Goal: Task Accomplishment & Management: Complete application form

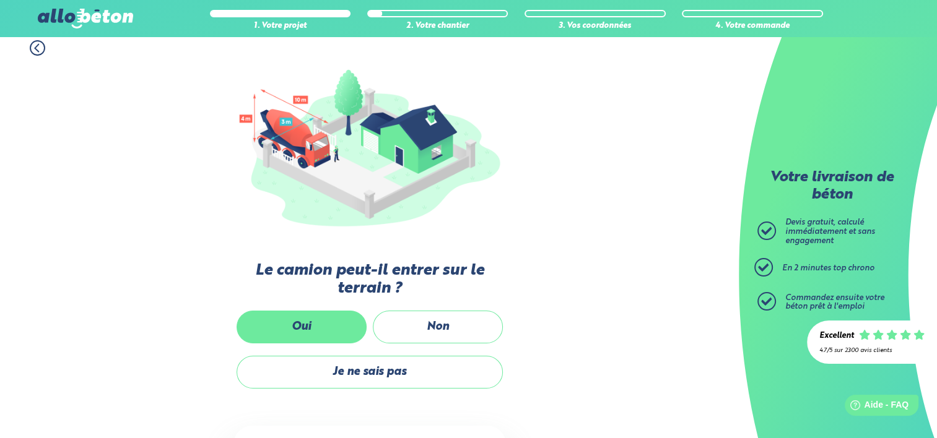
click at [280, 319] on label "Oui" at bounding box center [302, 327] width 130 height 33
click at [0, 0] on input "Oui" at bounding box center [0, 0] width 0 height 0
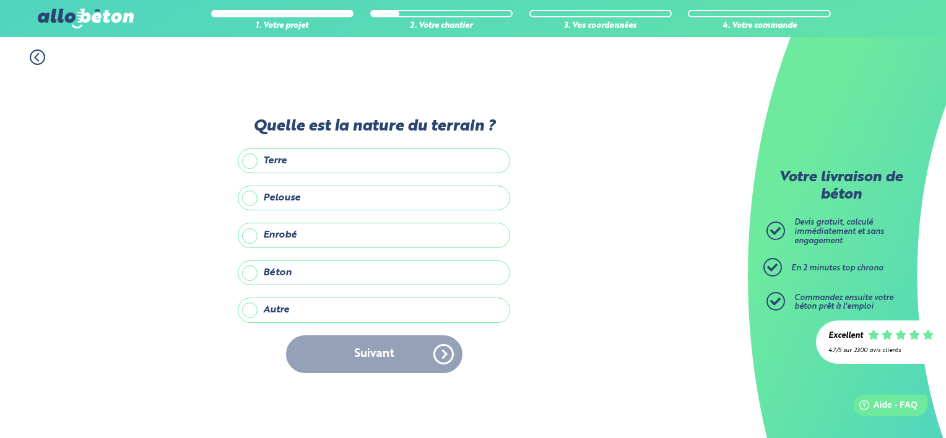
click at [307, 202] on label "Pelouse" at bounding box center [374, 198] width 272 height 25
click at [0, 0] on input "Pelouse" at bounding box center [0, 0] width 0 height 0
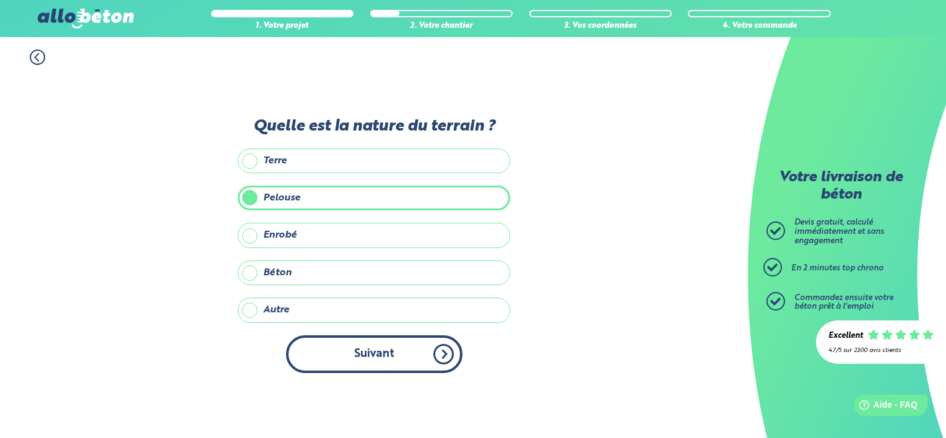
click at [342, 344] on button "Suivant" at bounding box center [374, 355] width 176 height 38
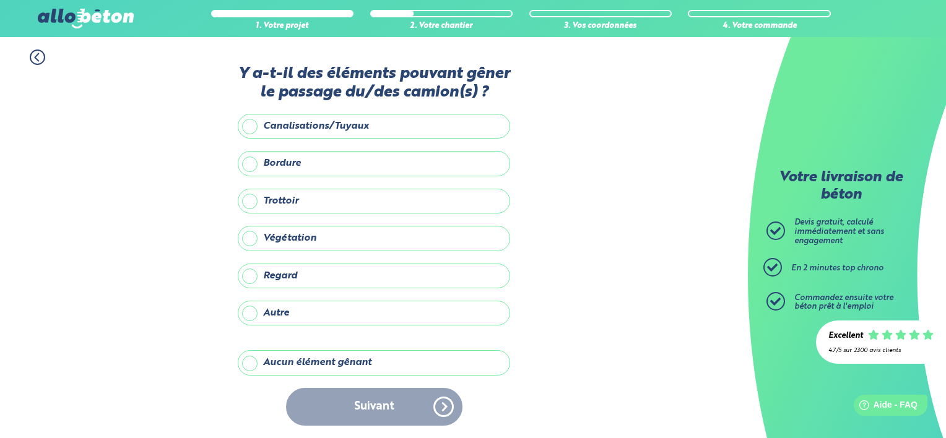
click at [287, 240] on label "Végétation" at bounding box center [374, 238] width 272 height 25
click at [0, 0] on input "Végétation" at bounding box center [0, 0] width 0 height 0
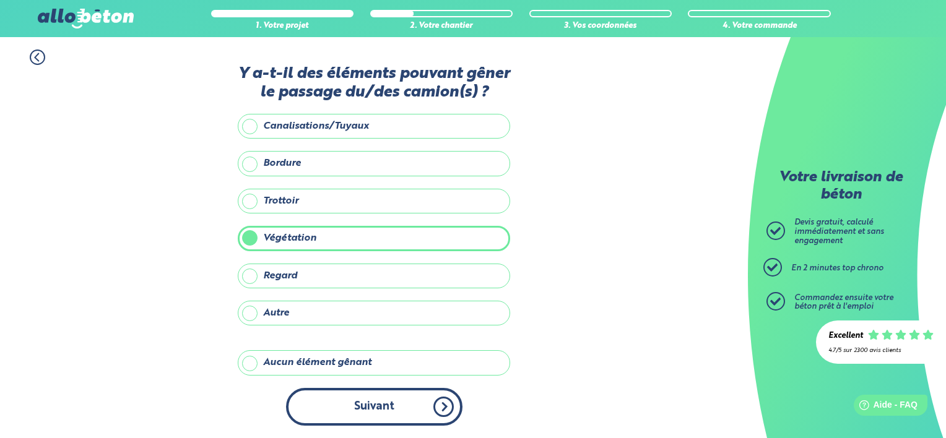
click at [328, 402] on button "Suivant" at bounding box center [374, 407] width 176 height 38
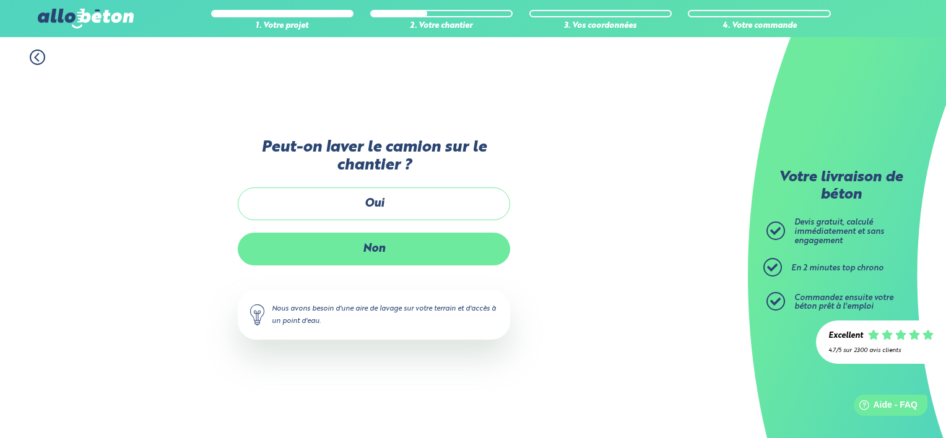
click at [394, 245] on label "Non" at bounding box center [374, 249] width 272 height 33
click at [0, 0] on input "Non" at bounding box center [0, 0] width 0 height 0
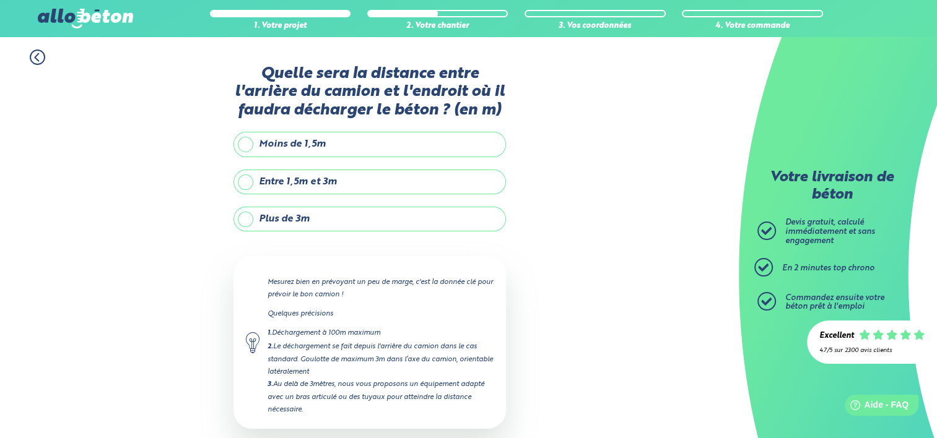
click at [319, 226] on label "Plus de 3m" at bounding box center [369, 219] width 272 height 25
click at [0, 0] on input "Plus de 3m" at bounding box center [0, 0] width 0 height 0
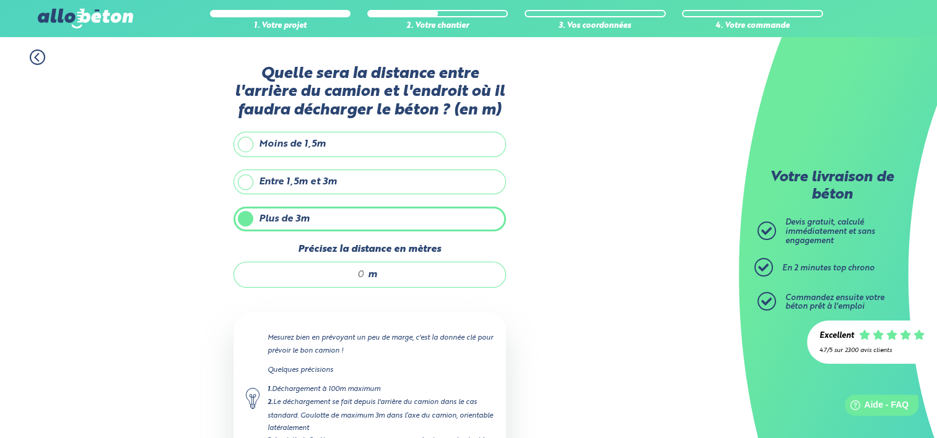
click at [347, 274] on input "Précisez la distance en mètres" at bounding box center [305, 275] width 118 height 12
type input "10"
click at [557, 307] on div "1. Votre projet 2. Votre chantier 3. Vos coordonnées 4. Votre commande Quelle s…" at bounding box center [369, 298] width 739 height 523
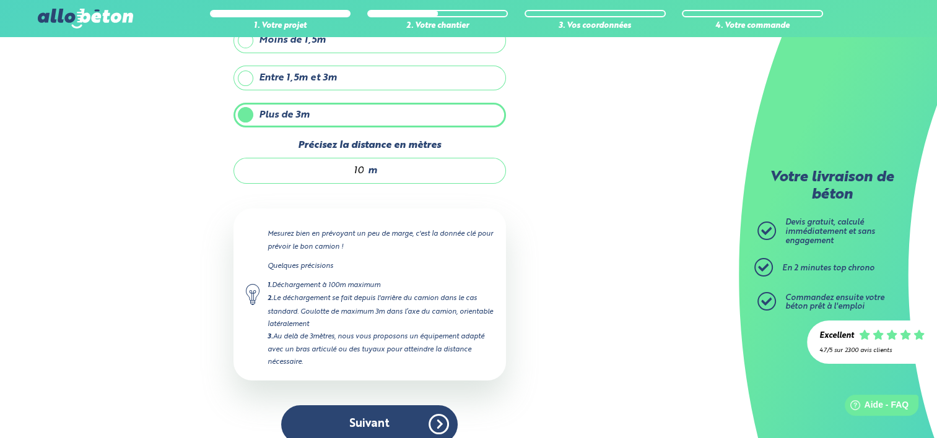
scroll to position [104, 0]
click at [557, 307] on div "1. Votre projet 2. Votre chantier 3. Vos coordonnées 4. Votre commande Quelle s…" at bounding box center [369, 194] width 739 height 523
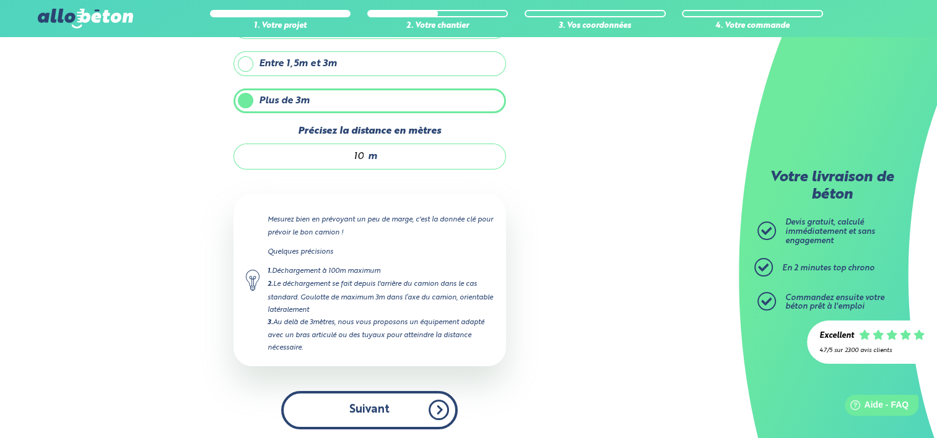
click at [381, 399] on button "Suivant" at bounding box center [369, 410] width 176 height 38
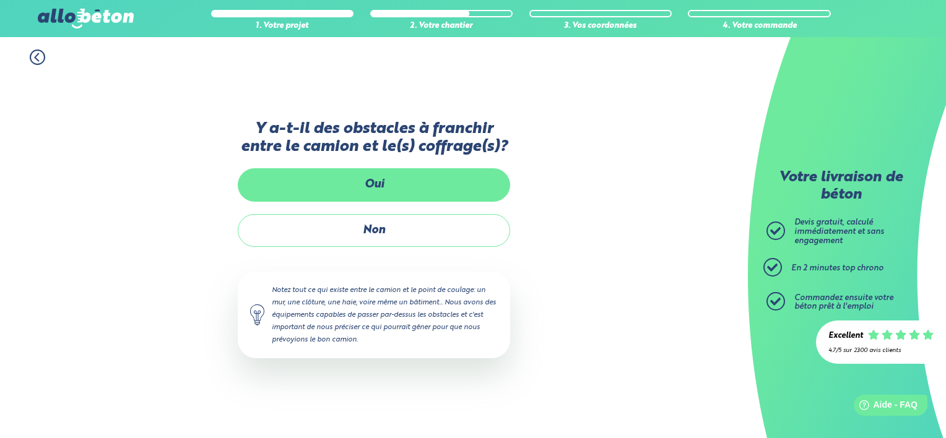
click at [385, 193] on label "Oui" at bounding box center [374, 184] width 272 height 33
click at [0, 0] on input "Oui" at bounding box center [0, 0] width 0 height 0
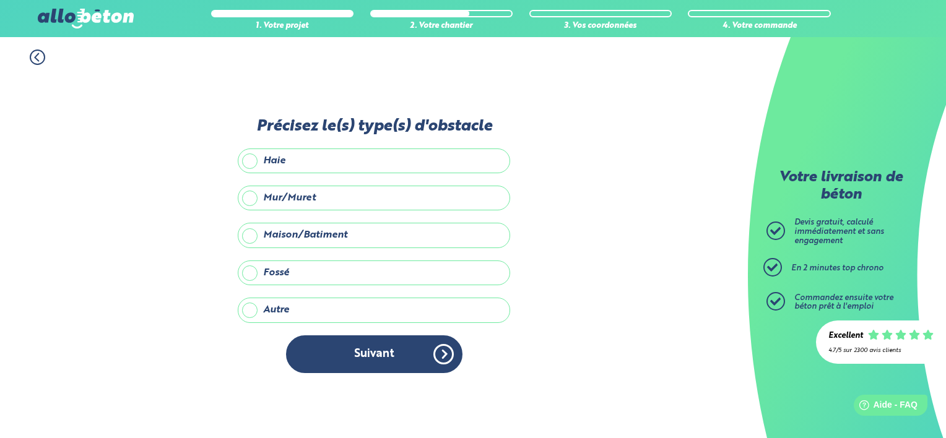
click at [311, 173] on label "Haie" at bounding box center [374, 161] width 272 height 25
click at [0, 0] on input "Haie" at bounding box center [0, 0] width 0 height 0
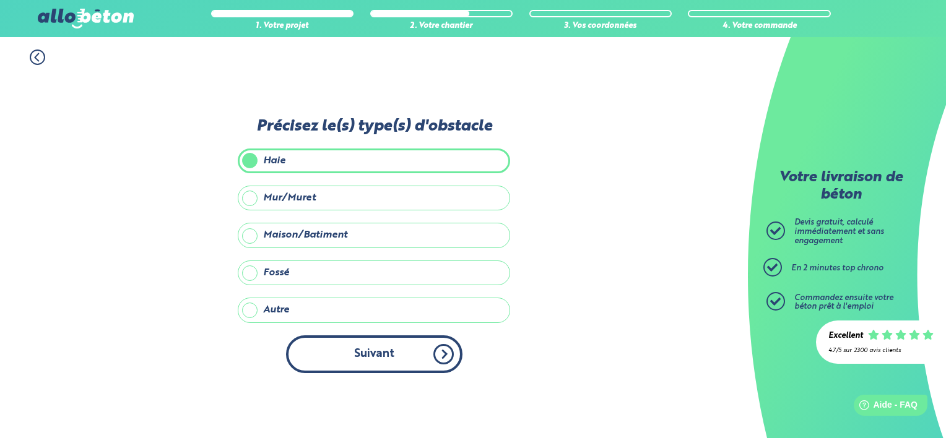
click at [349, 360] on button "Suivant" at bounding box center [374, 355] width 176 height 38
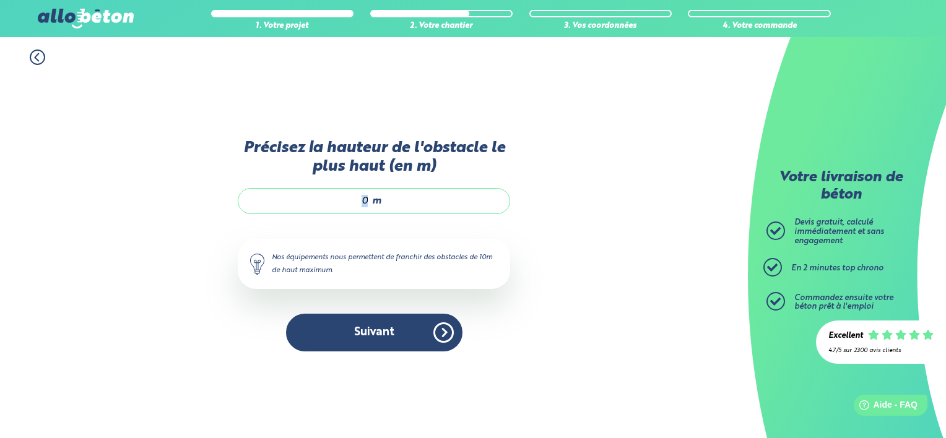
drag, startPoint x: 370, startPoint y: 199, endPoint x: 362, endPoint y: 201, distance: 9.0
click at [362, 201] on div "m" at bounding box center [374, 201] width 272 height 26
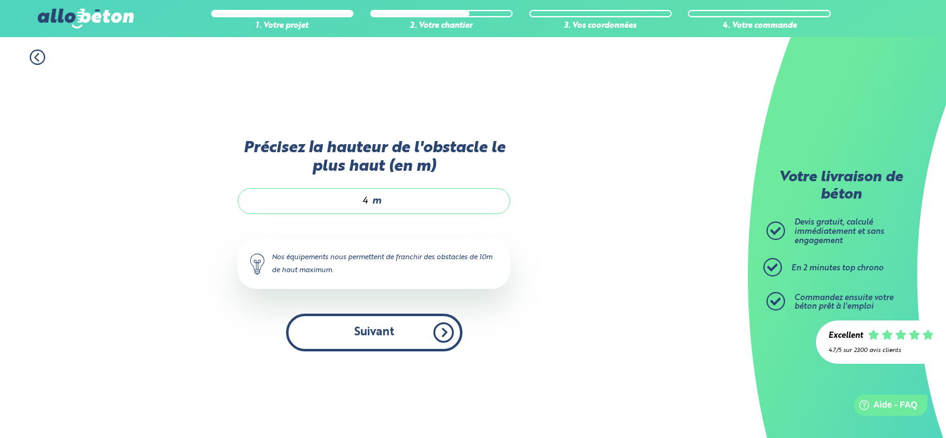
type input "4"
click at [365, 343] on button "Suivant" at bounding box center [374, 333] width 176 height 38
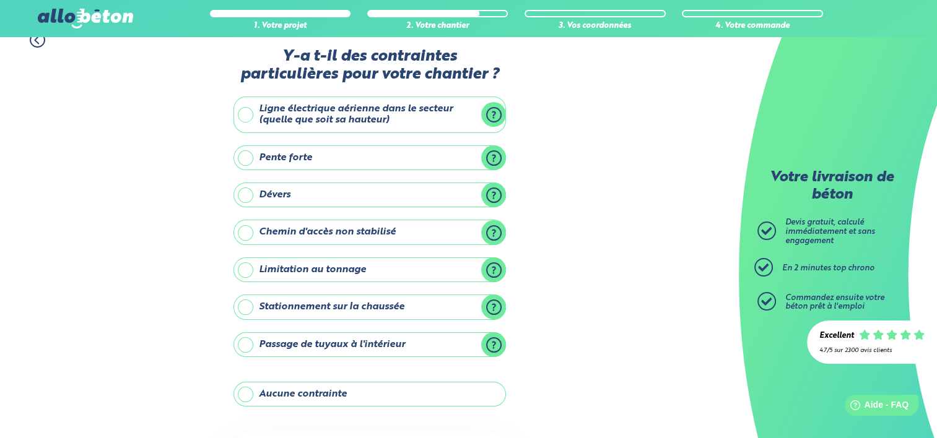
scroll to position [7, 0]
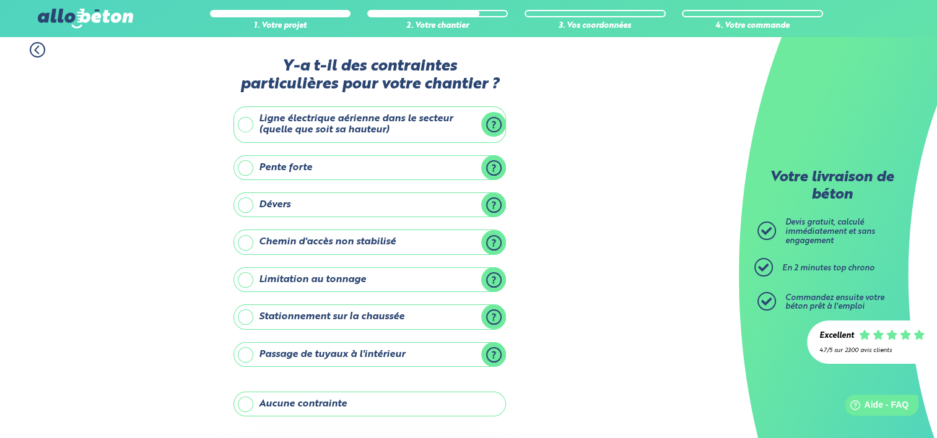
click at [250, 129] on label "Ligne électrique aérienne dans le secteur (quelle que soit sa hauteur)" at bounding box center [369, 124] width 272 height 37
click at [0, 0] on input "Ligne électrique aérienne dans le secteur (quelle que soit sa hauteur)" at bounding box center [0, 0] width 0 height 0
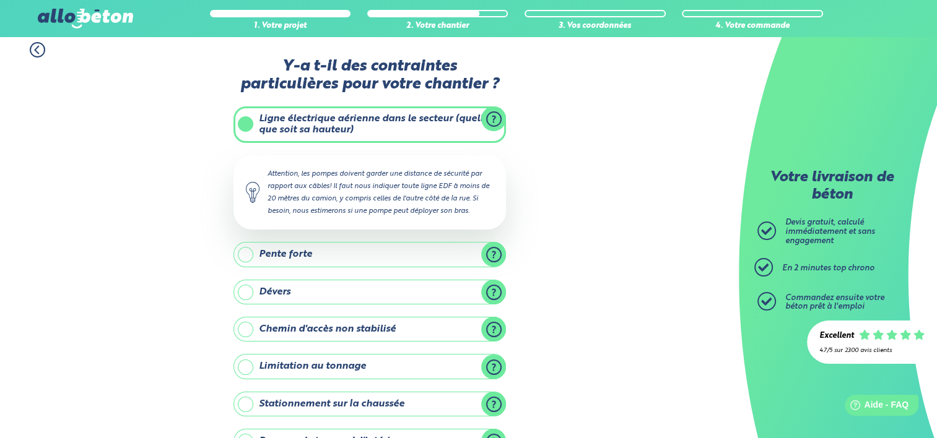
click at [251, 121] on label "Ligne électrique aérienne dans le secteur (quelle que soit sa hauteur)" at bounding box center [369, 124] width 272 height 37
click at [0, 0] on input "Ligne électrique aérienne dans le secteur (quelle que soit sa hauteur)" at bounding box center [0, 0] width 0 height 0
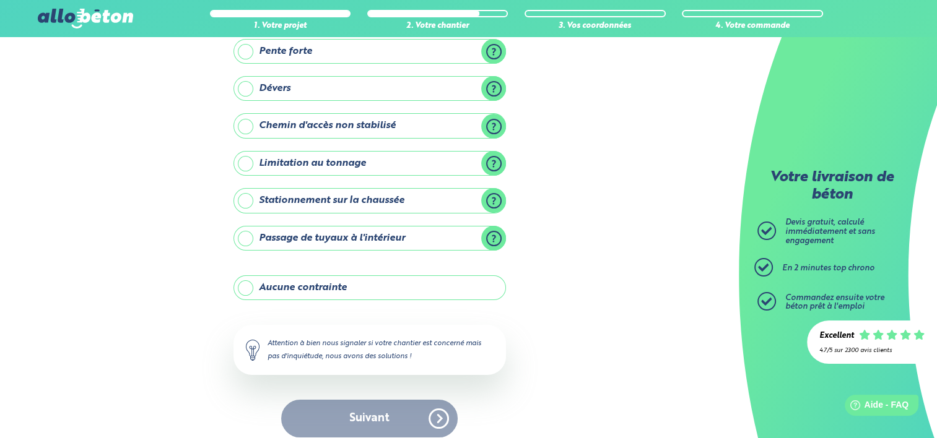
scroll to position [134, 0]
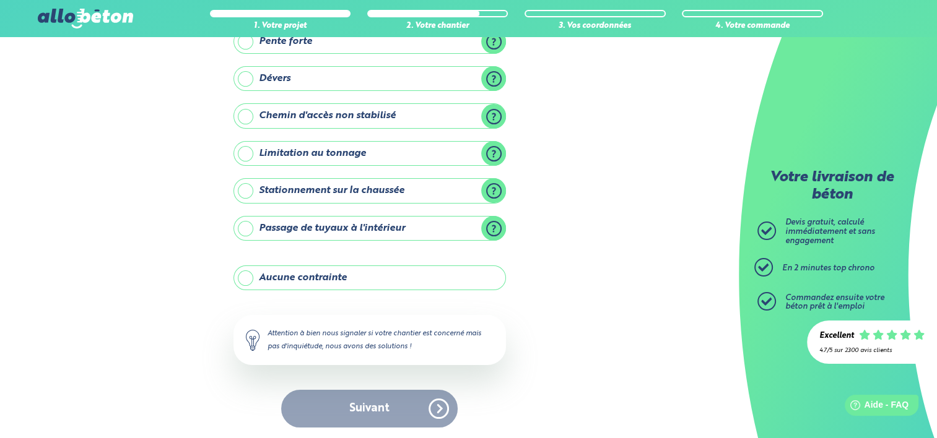
drag, startPoint x: 367, startPoint y: 410, endPoint x: 311, endPoint y: 280, distance: 140.9
click at [311, 280] on label "Aucune contrainte" at bounding box center [369, 278] width 272 height 25
click at [0, 0] on input "Aucune contrainte" at bounding box center [0, 0] width 0 height 0
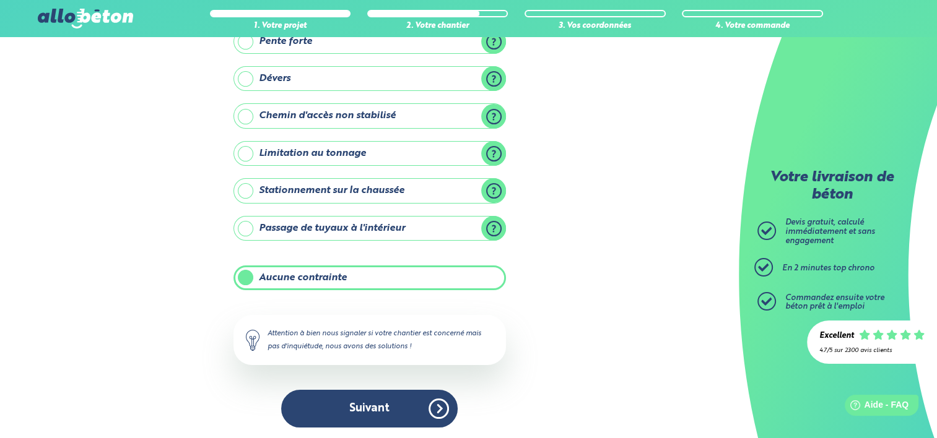
scroll to position [133, 0]
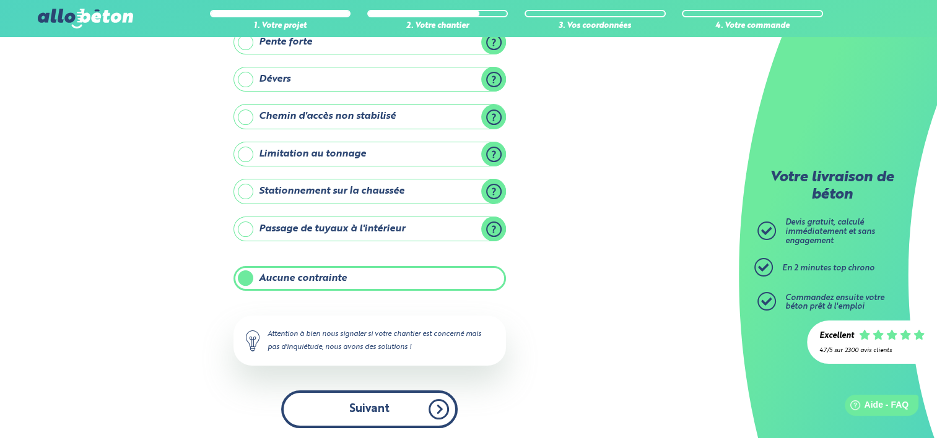
click at [321, 417] on button "Suivant" at bounding box center [369, 410] width 176 height 38
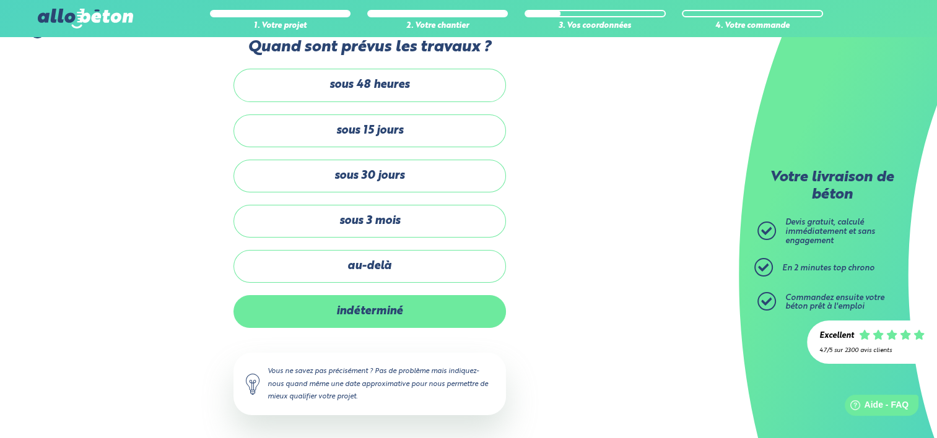
click at [367, 317] on label "indéterminé" at bounding box center [369, 311] width 272 height 33
click at [0, 0] on input "indéterminé" at bounding box center [0, 0] width 0 height 0
